Goal: Transaction & Acquisition: Purchase product/service

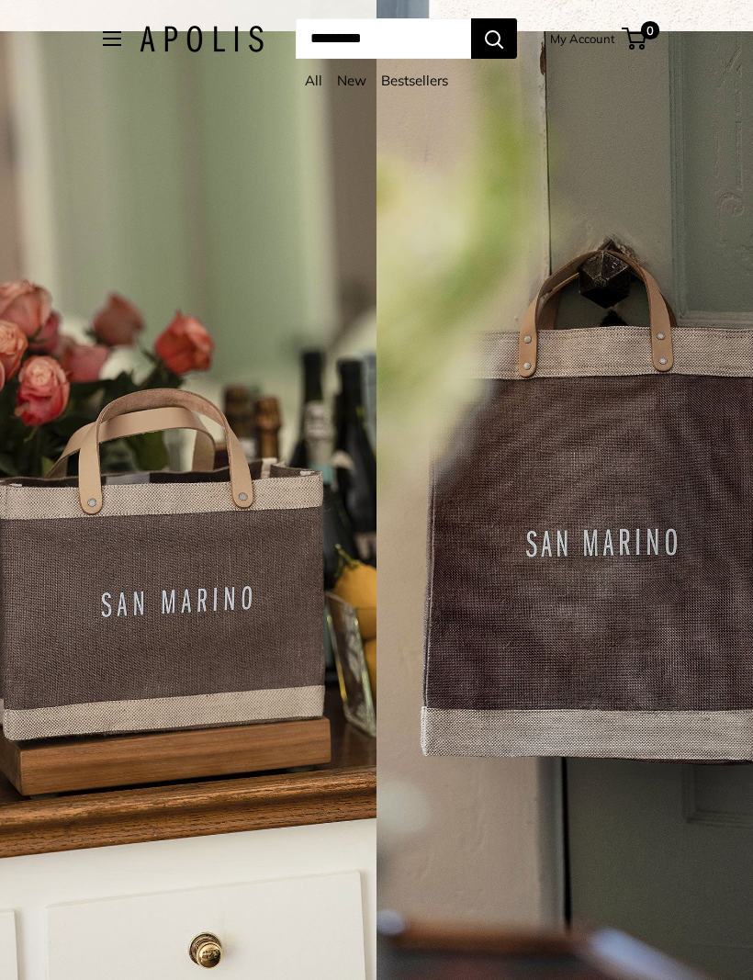
click at [435, 84] on link "Bestsellers" at bounding box center [414, 80] width 67 height 17
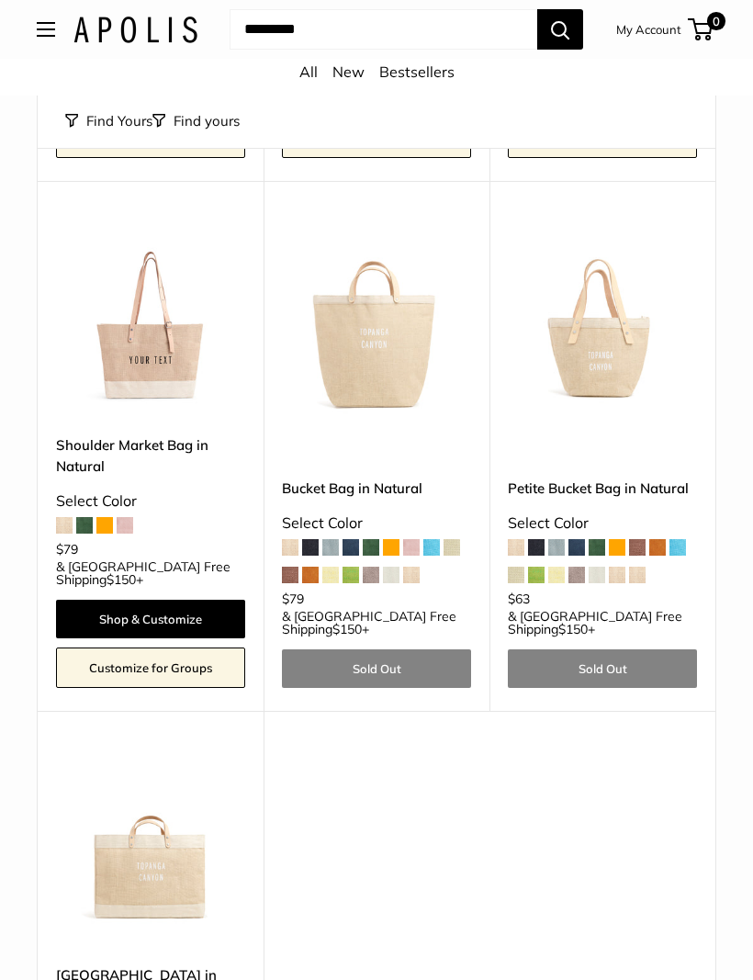
scroll to position [632, 0]
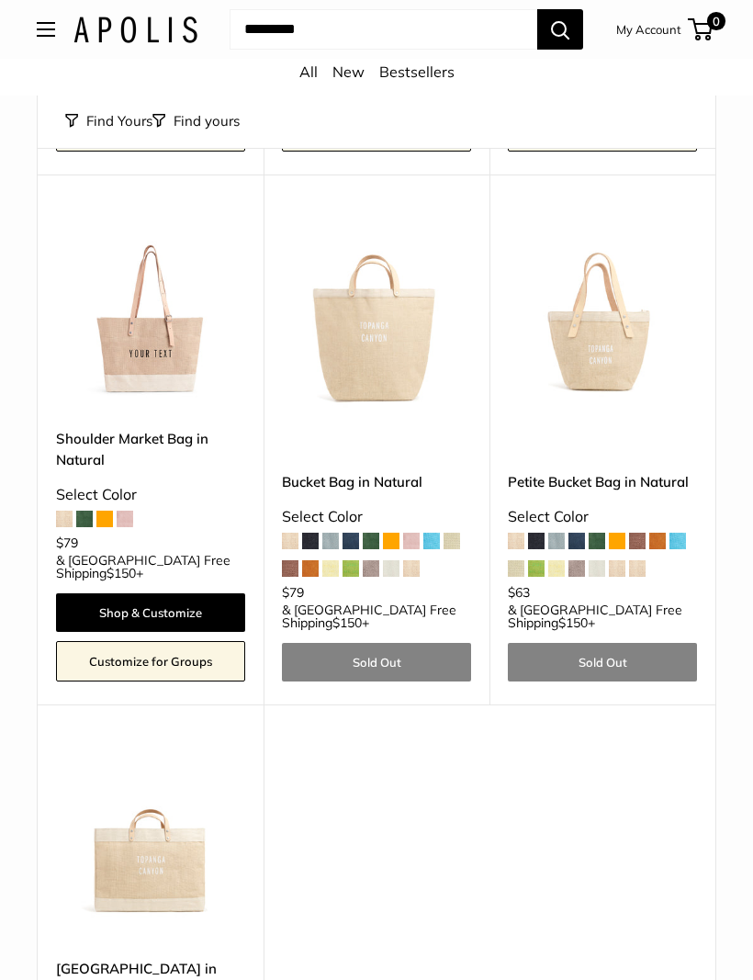
click at [140, 319] on img at bounding box center [150, 314] width 189 height 189
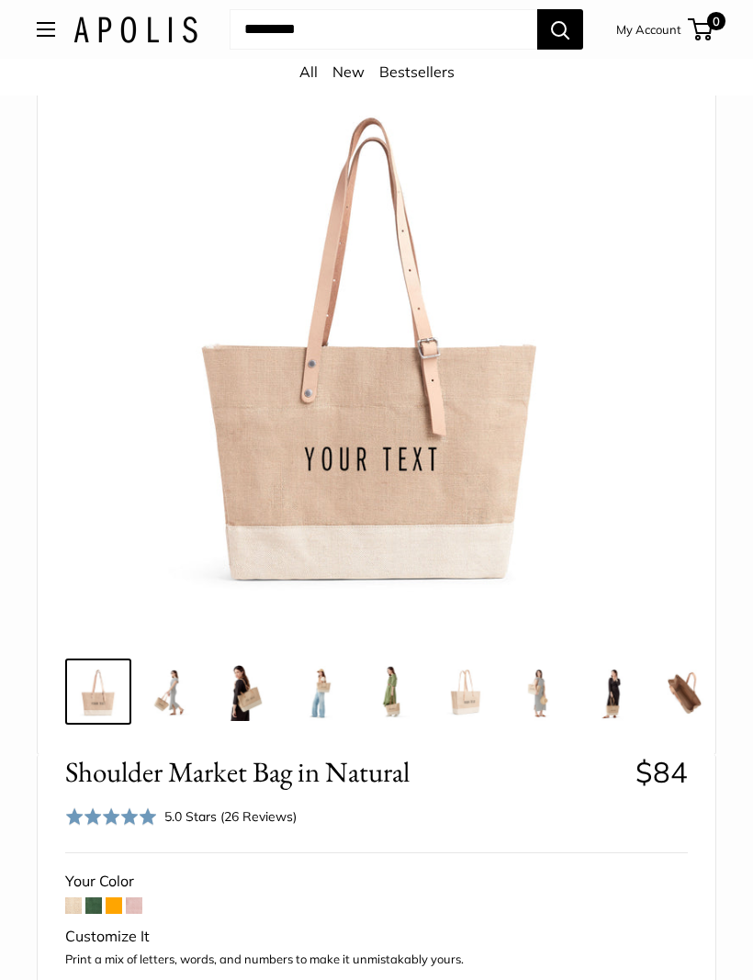
scroll to position [147, 0]
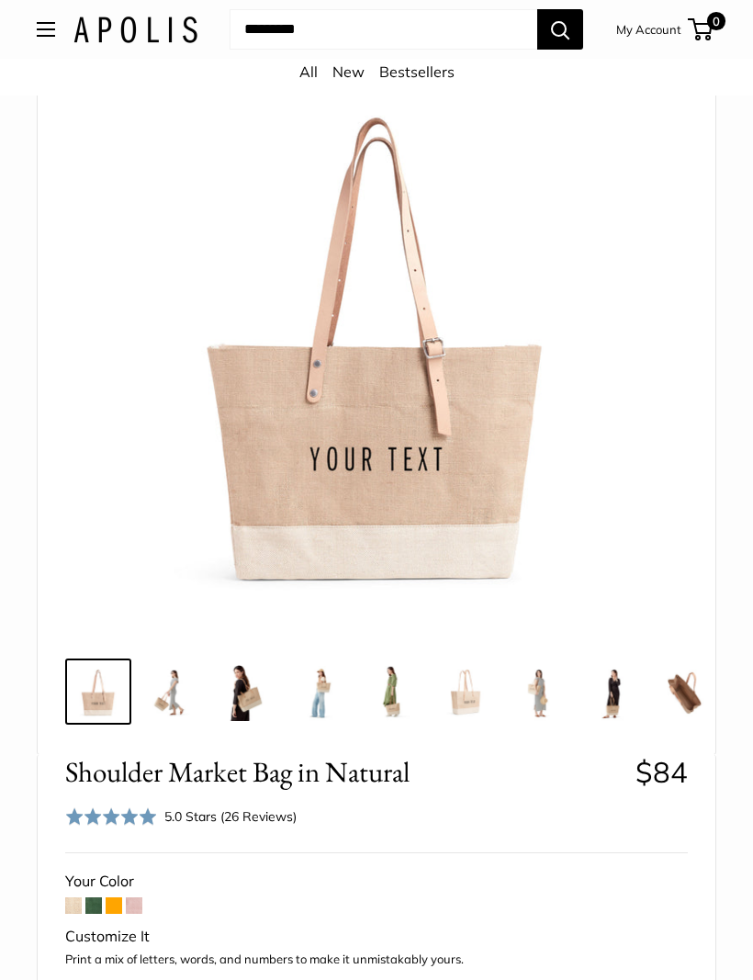
click at [387, 471] on img at bounding box center [376, 337] width 595 height 595
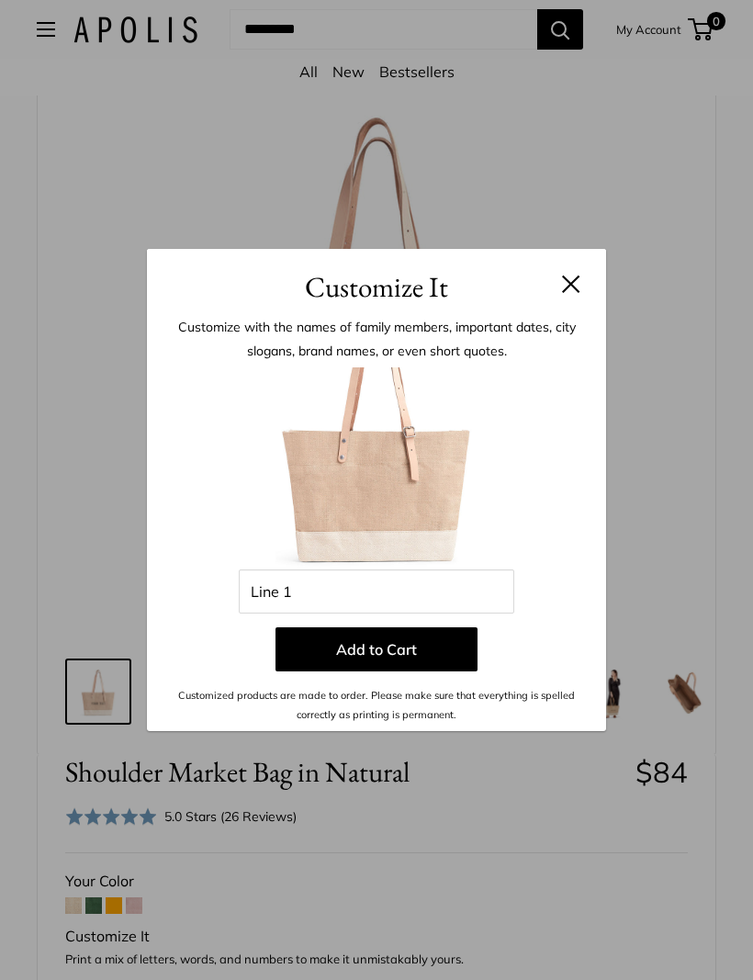
scroll to position [932, 0]
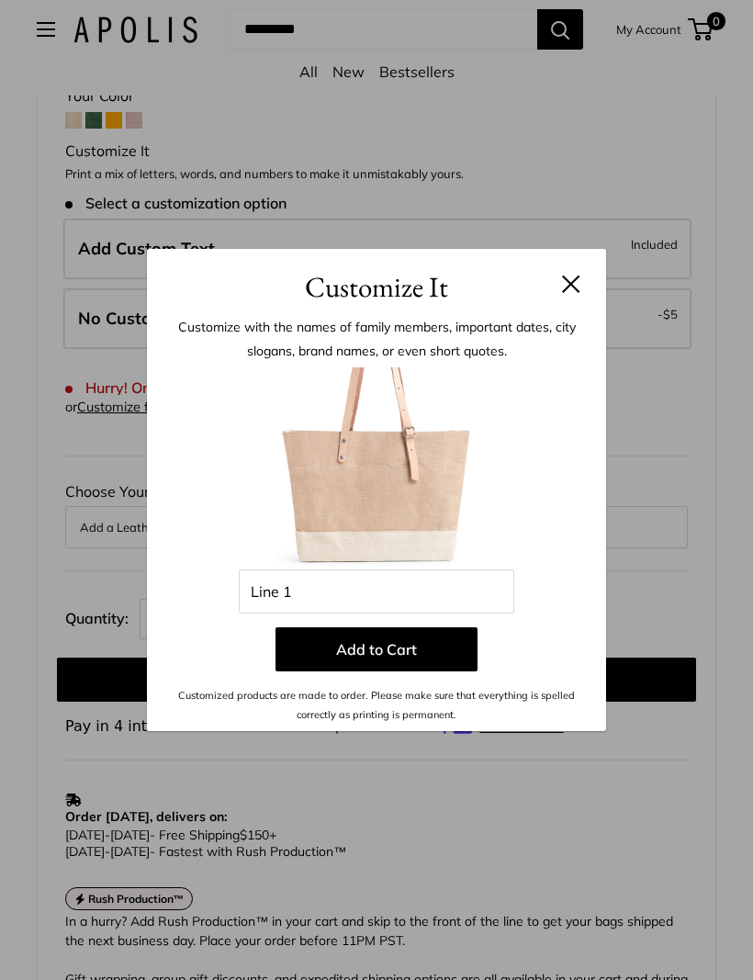
click at [571, 293] on button at bounding box center [571, 284] width 18 height 18
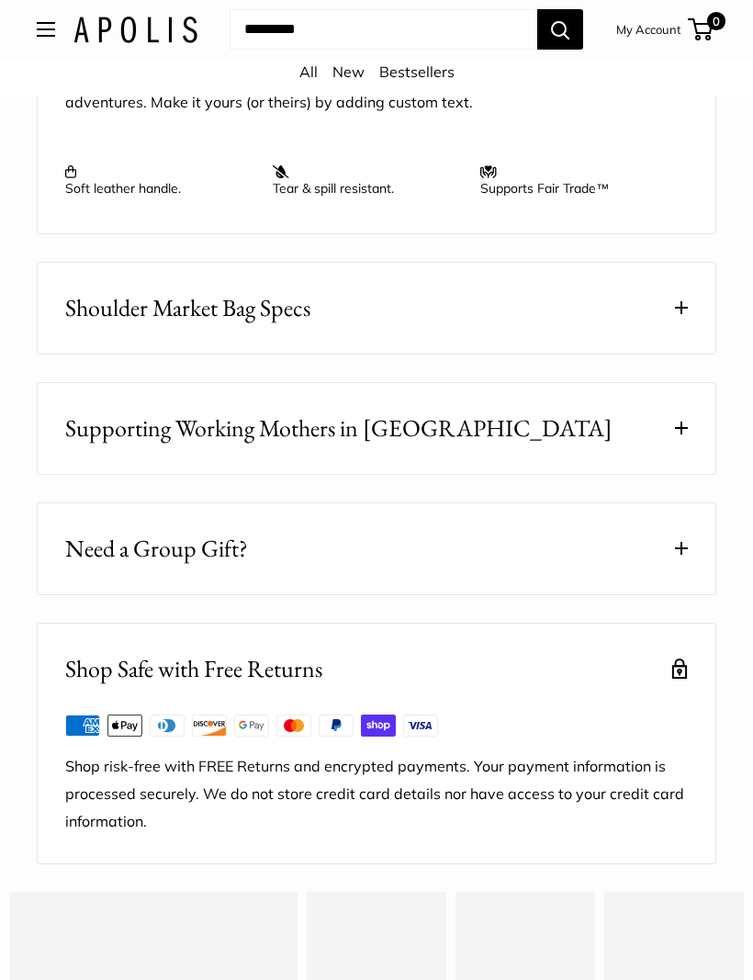
scroll to position [2140, 0]
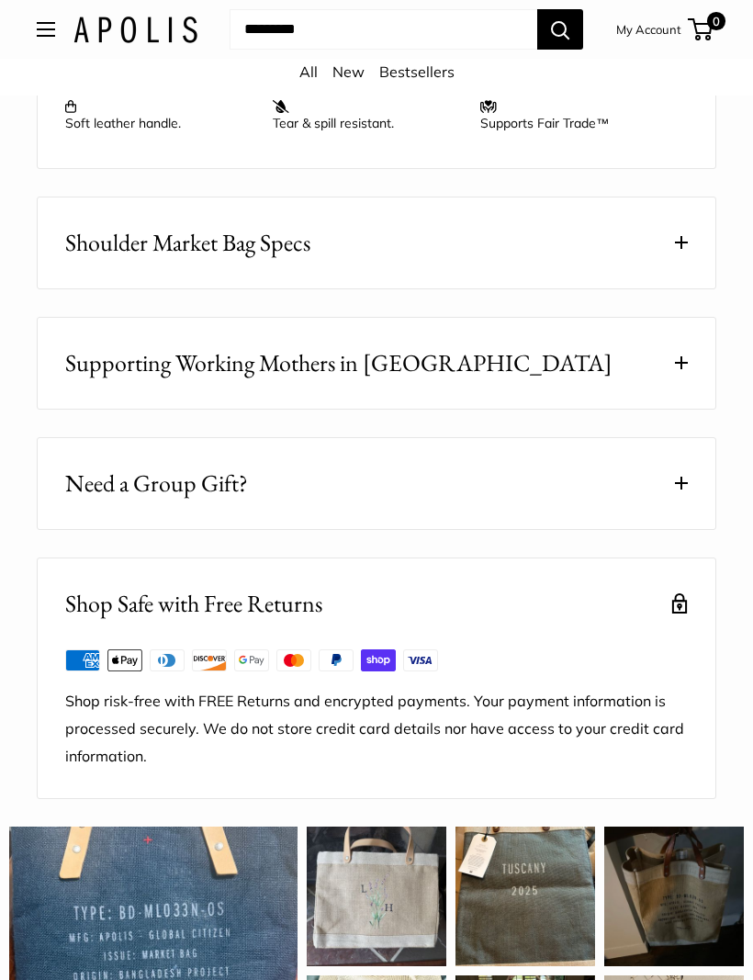
click at [680, 249] on span at bounding box center [681, 242] width 13 height 13
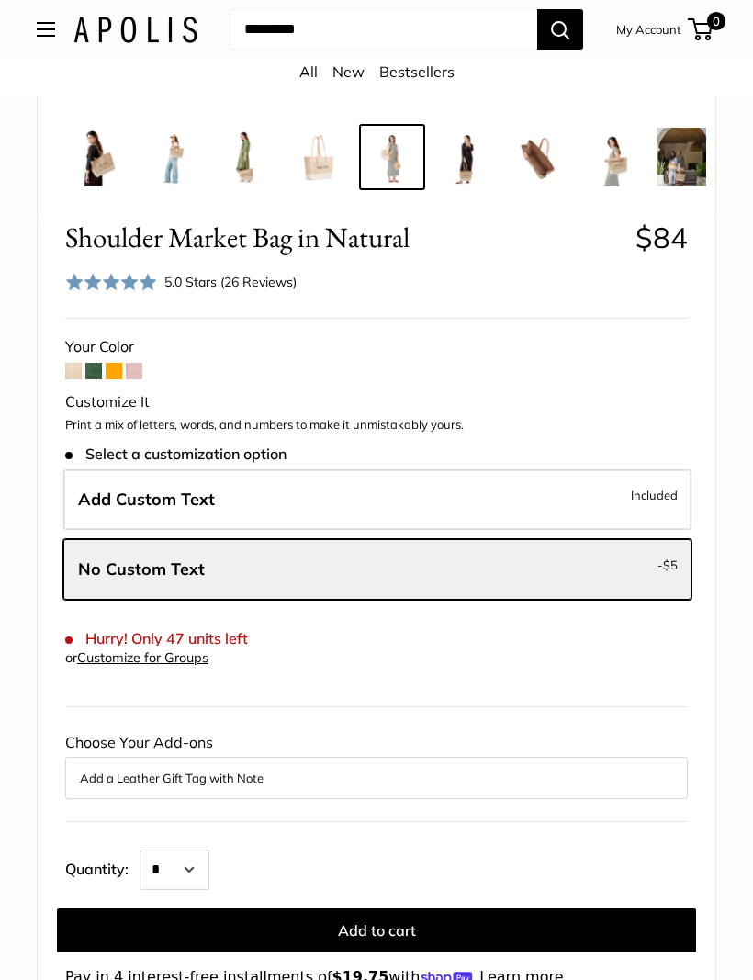
scroll to position [660, 0]
